Goal: Task Accomplishment & Management: Manage account settings

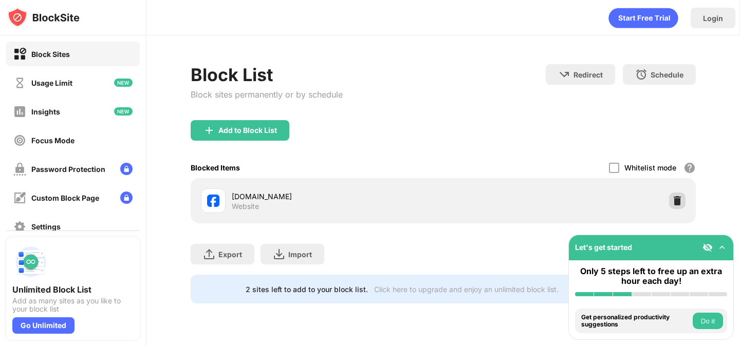
click at [678, 200] on img at bounding box center [677, 201] width 10 height 10
